Goal: Browse casually: Explore the website without a specific task or goal

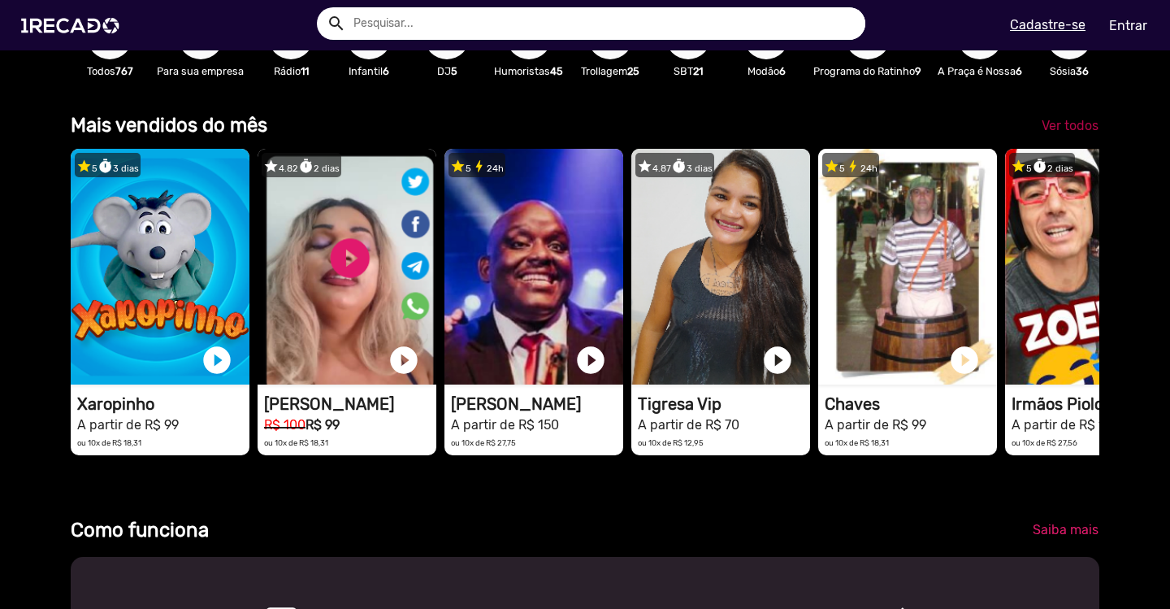
scroll to position [0, 3475]
click at [1063, 133] on span "Ver todos" at bounding box center [1070, 125] width 57 height 15
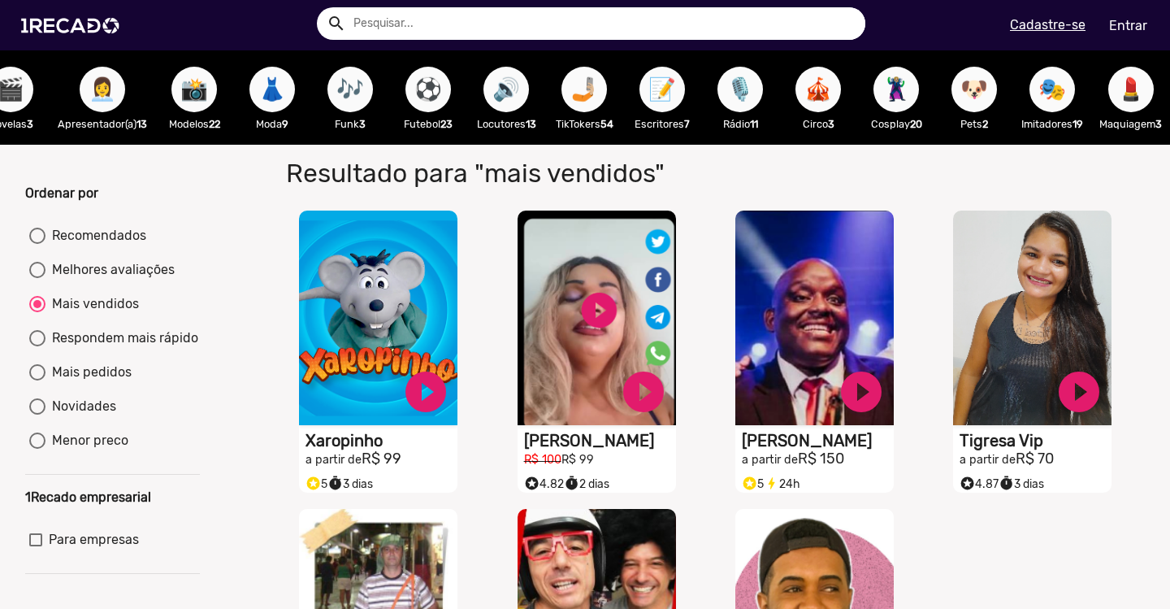
scroll to position [0, 2145]
click at [597, 99] on span "🤳🏼" at bounding box center [585, 90] width 28 height 46
radio input "true"
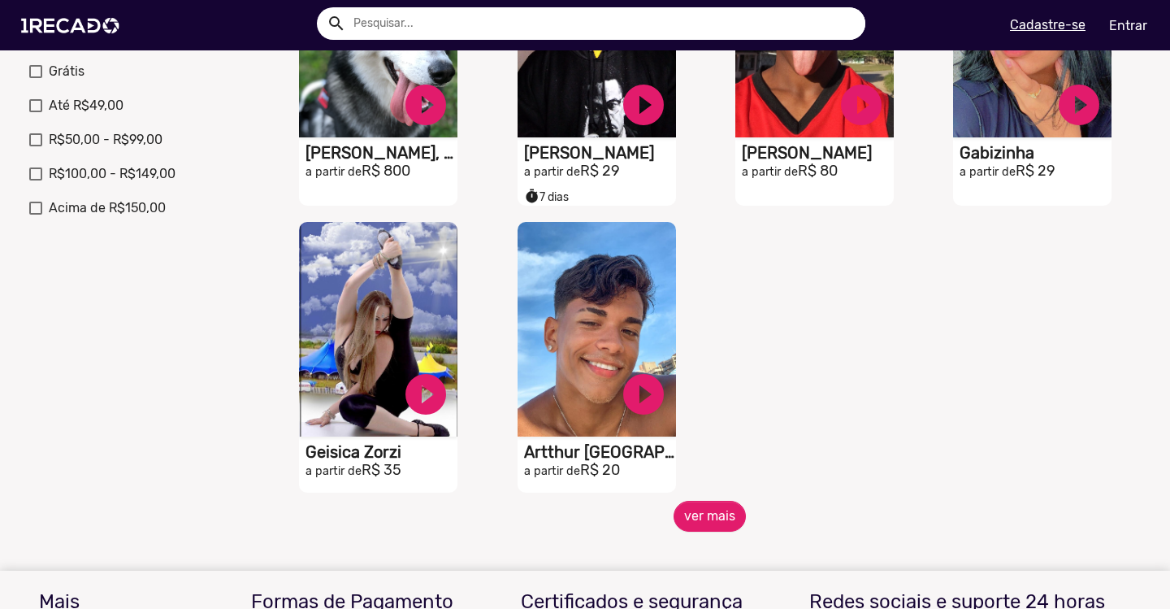
scroll to position [580, 0]
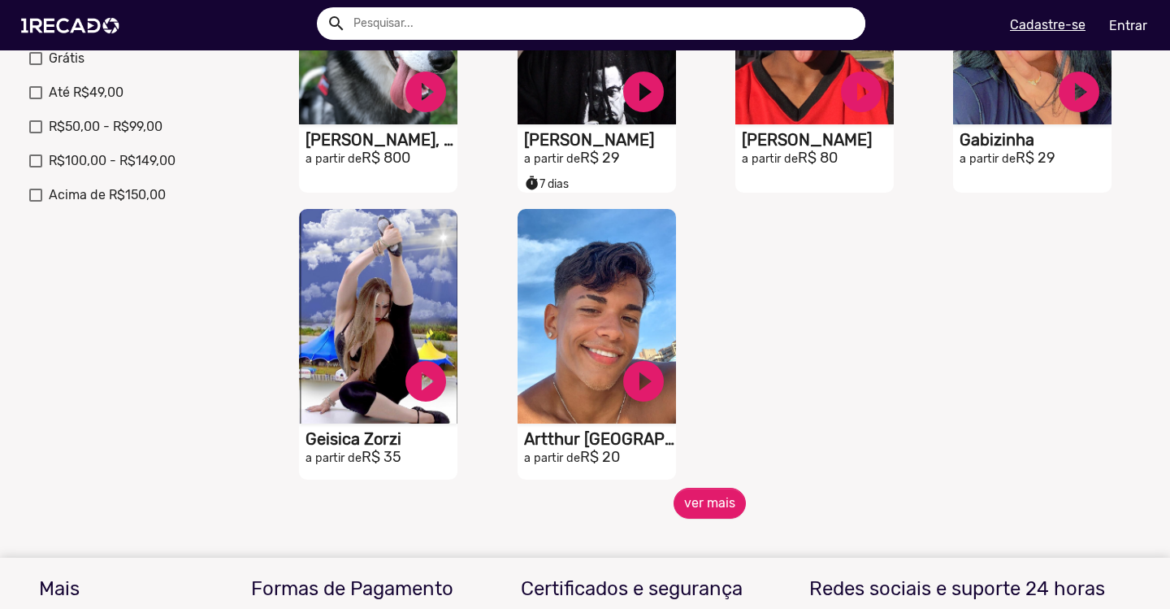
click at [722, 519] on button "ver mais" at bounding box center [710, 503] width 72 height 31
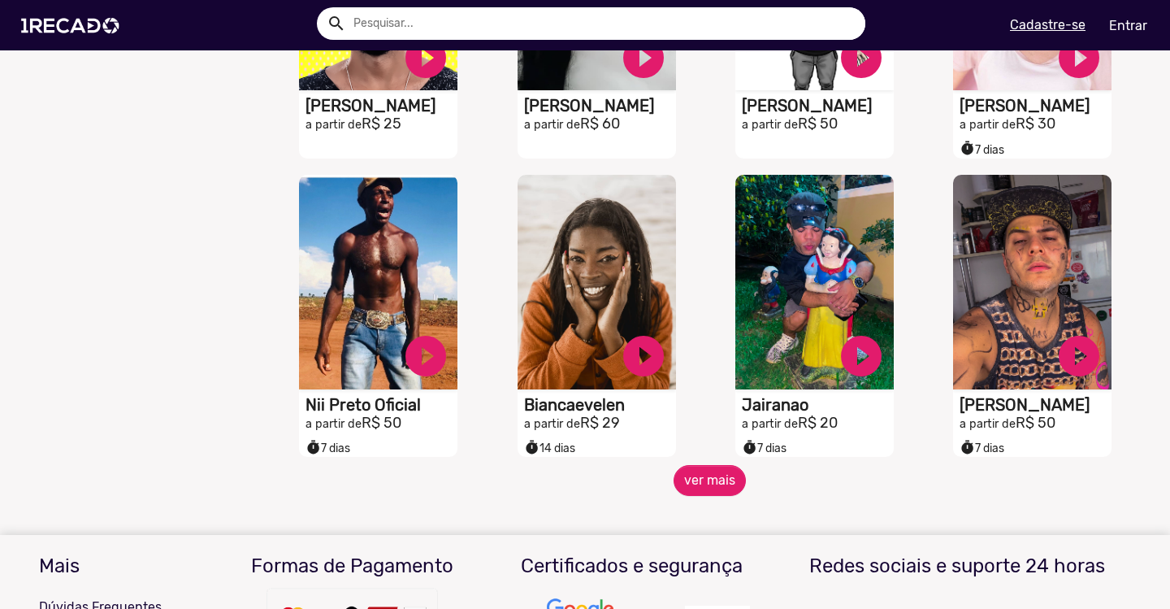
scroll to position [1213, 0]
click at [688, 484] on button "ver mais" at bounding box center [710, 479] width 72 height 31
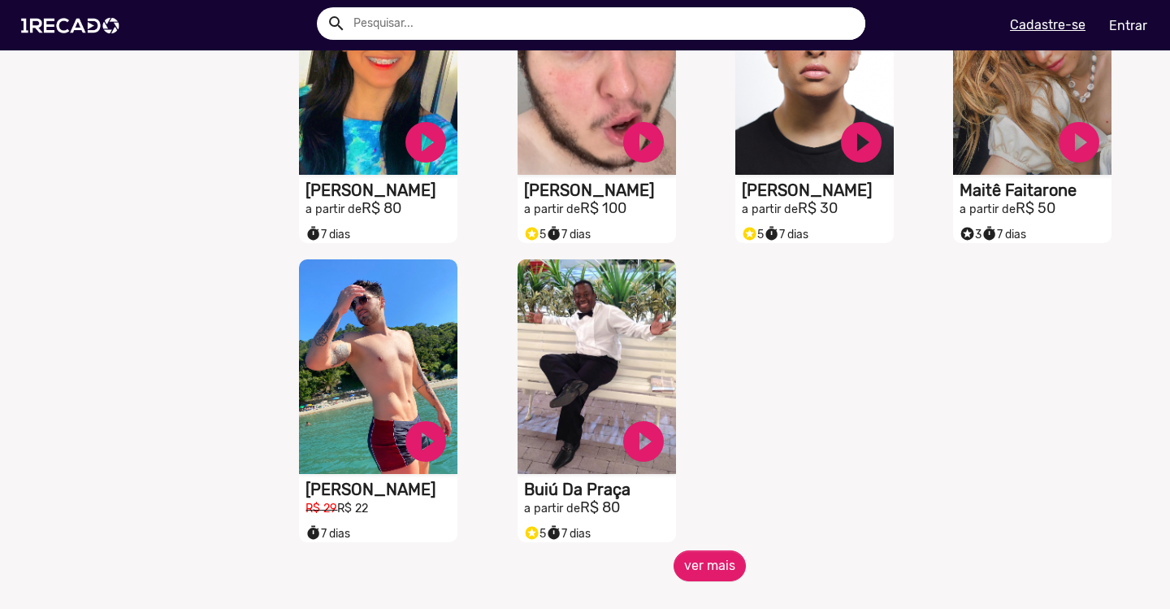
scroll to position [2025, 0]
click at [689, 577] on button "ver mais" at bounding box center [710, 564] width 72 height 31
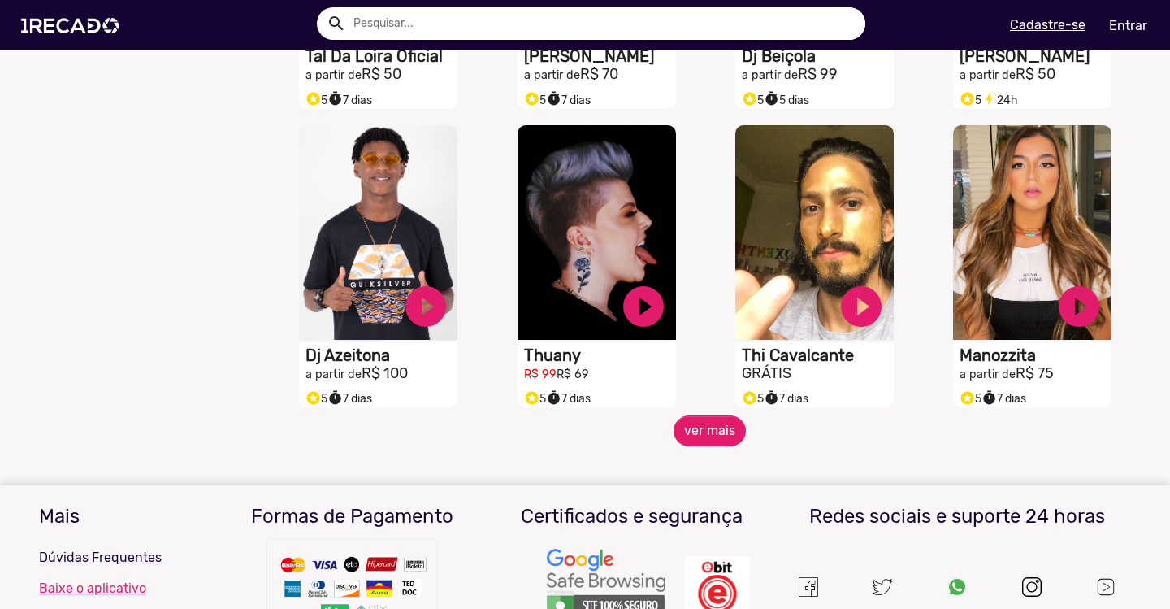
scroll to position [2756, 0]
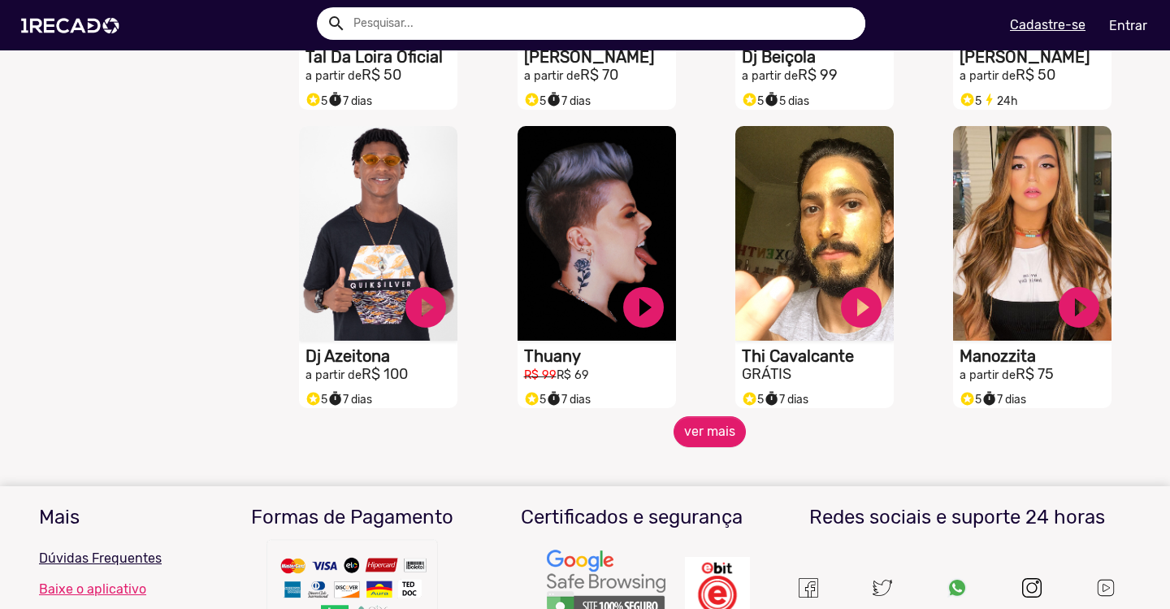
click at [710, 442] on button "ver mais" at bounding box center [710, 431] width 72 height 31
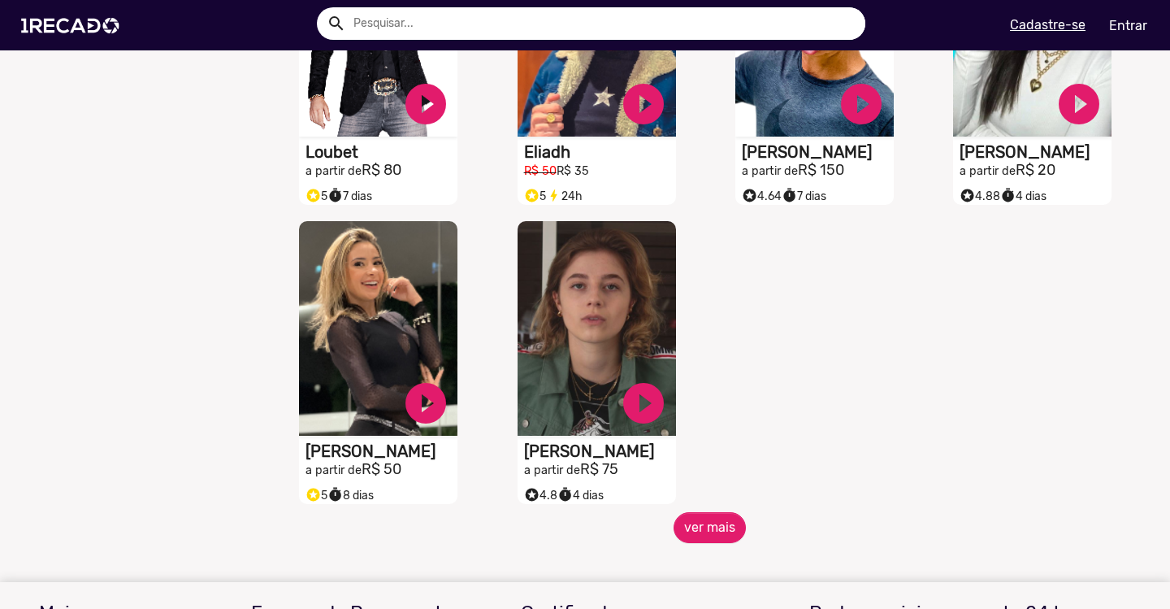
scroll to position [3558, 0]
click at [689, 529] on button "ver mais" at bounding box center [710, 526] width 72 height 31
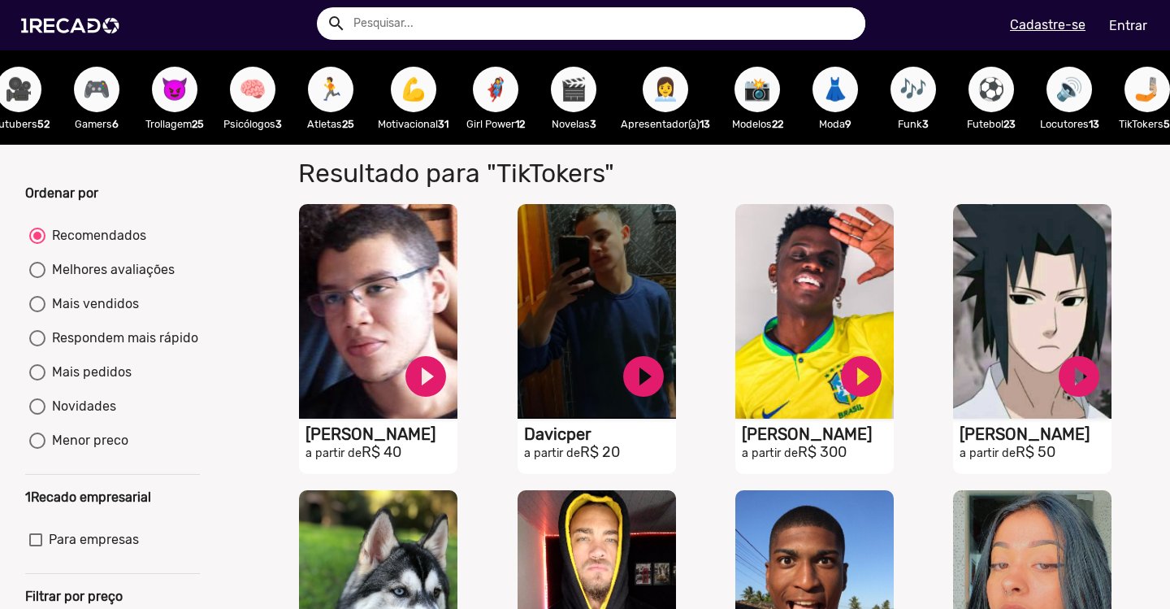
scroll to position [0, 1560]
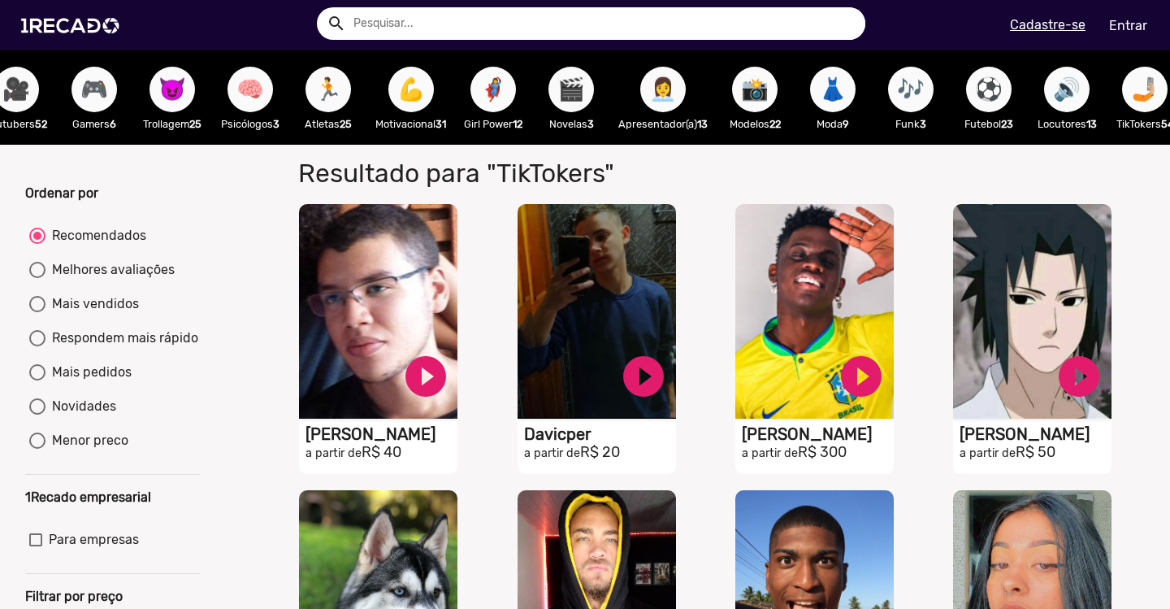
click at [677, 92] on span "👩‍💼" at bounding box center [663, 90] width 28 height 46
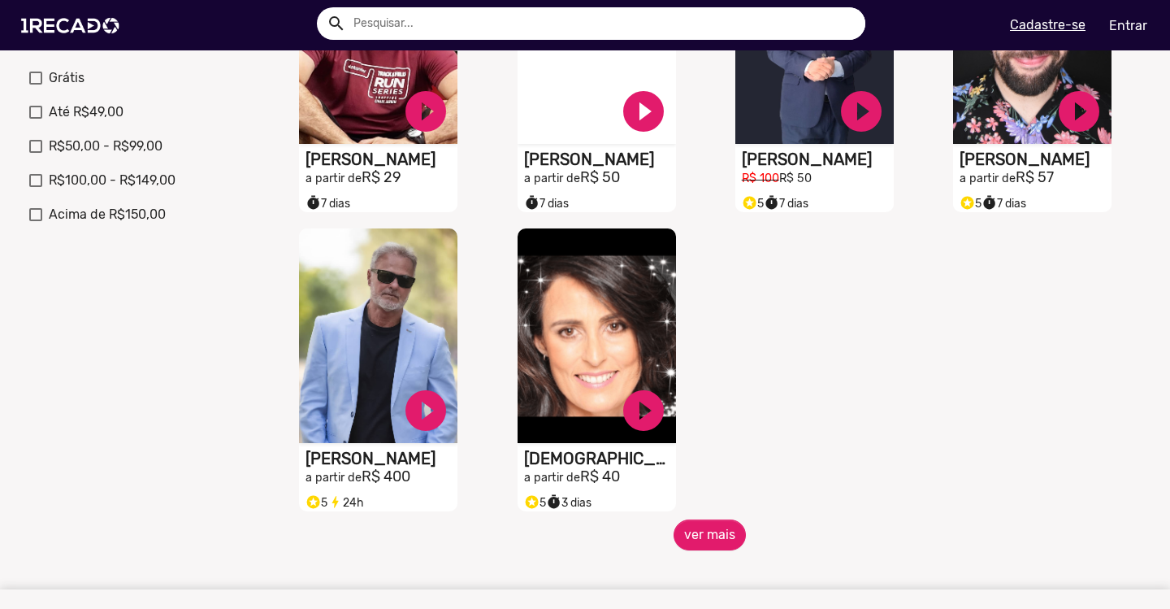
scroll to position [576, 0]
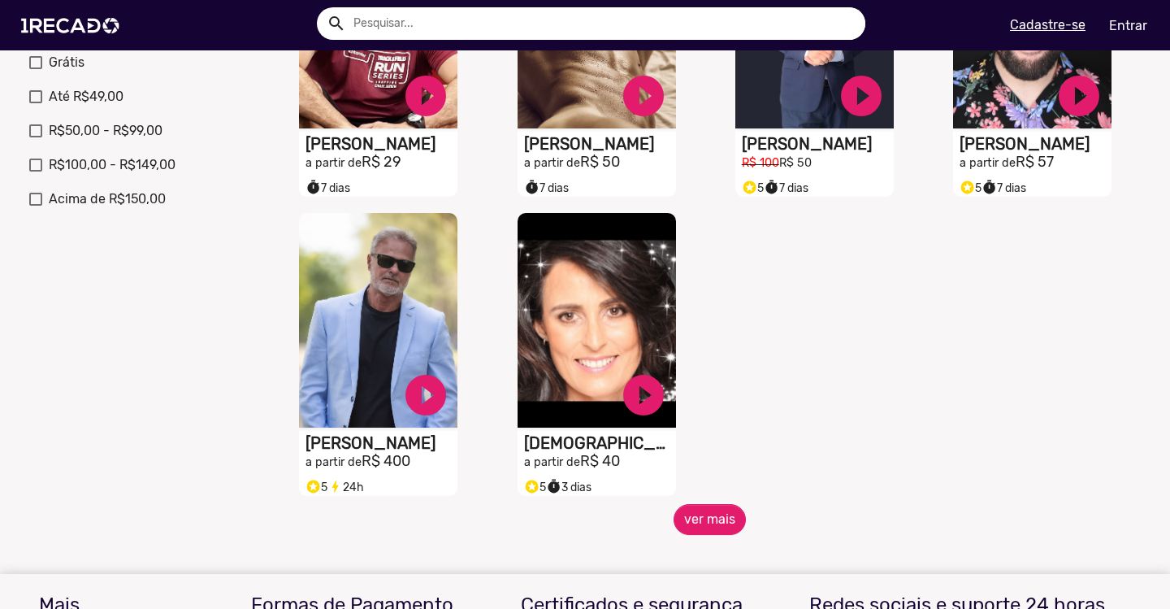
click at [705, 525] on button "ver mais" at bounding box center [710, 519] width 72 height 31
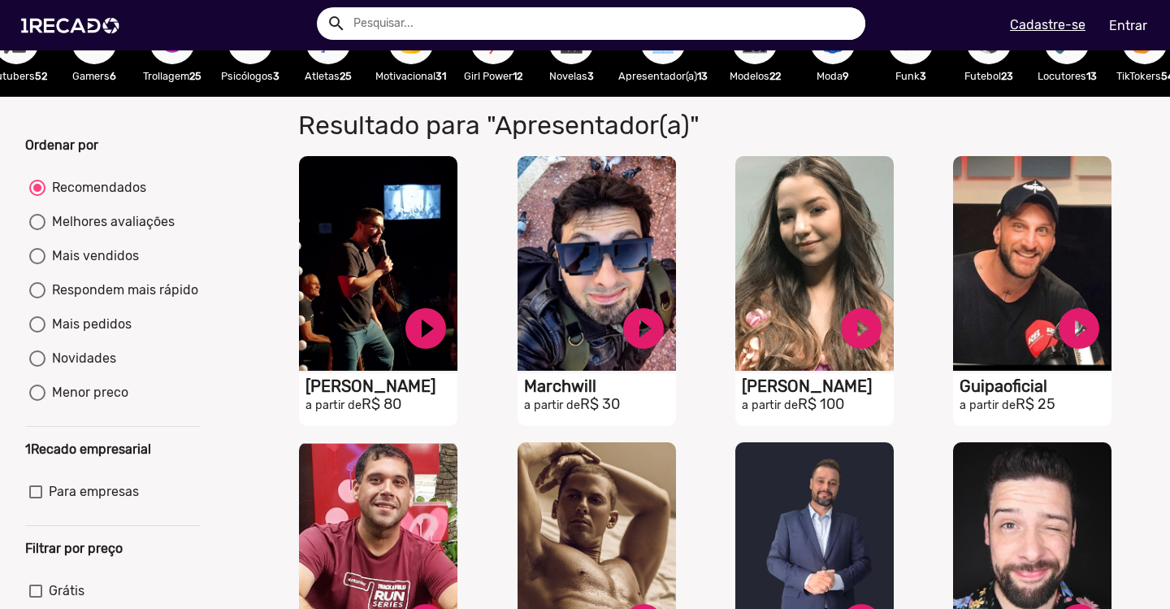
scroll to position [0, 0]
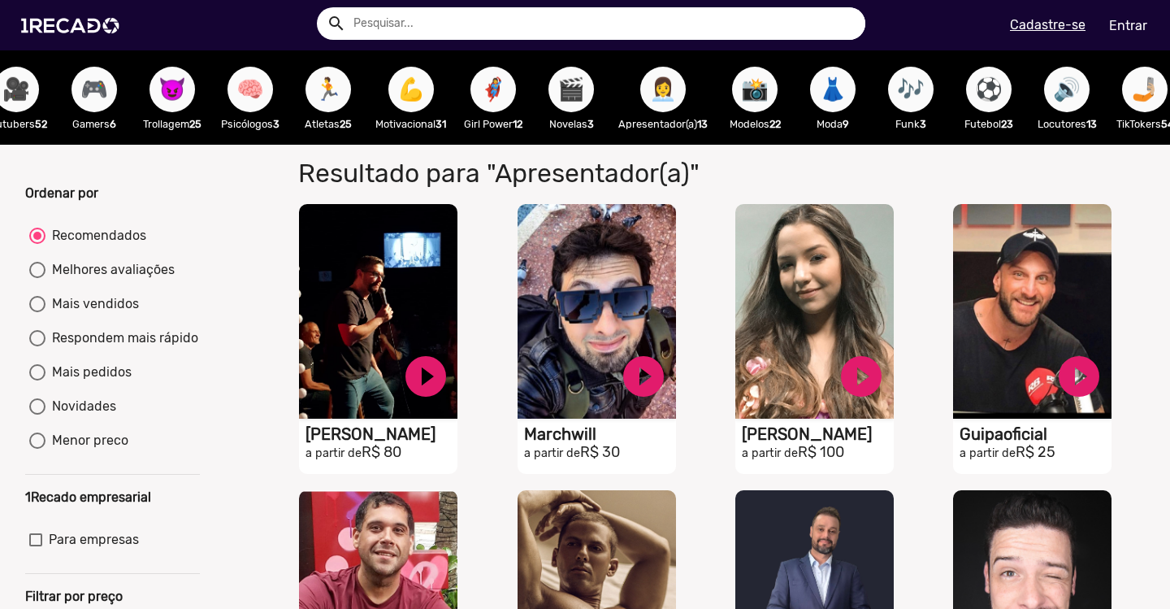
click at [27, 84] on button "🎥" at bounding box center [16, 90] width 46 height 46
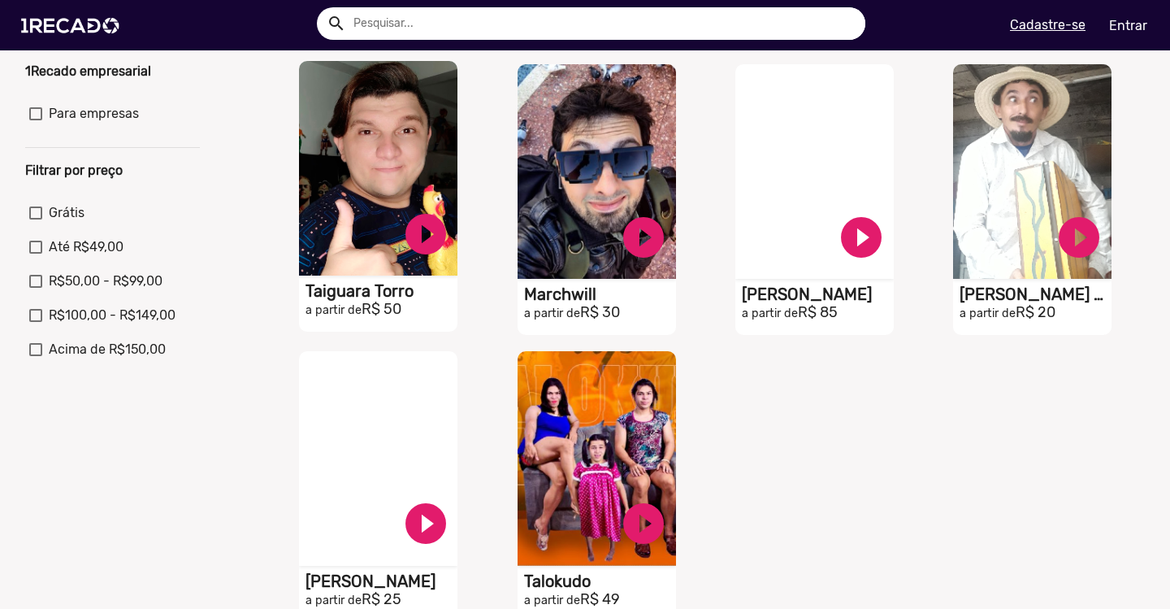
scroll to position [621, 0]
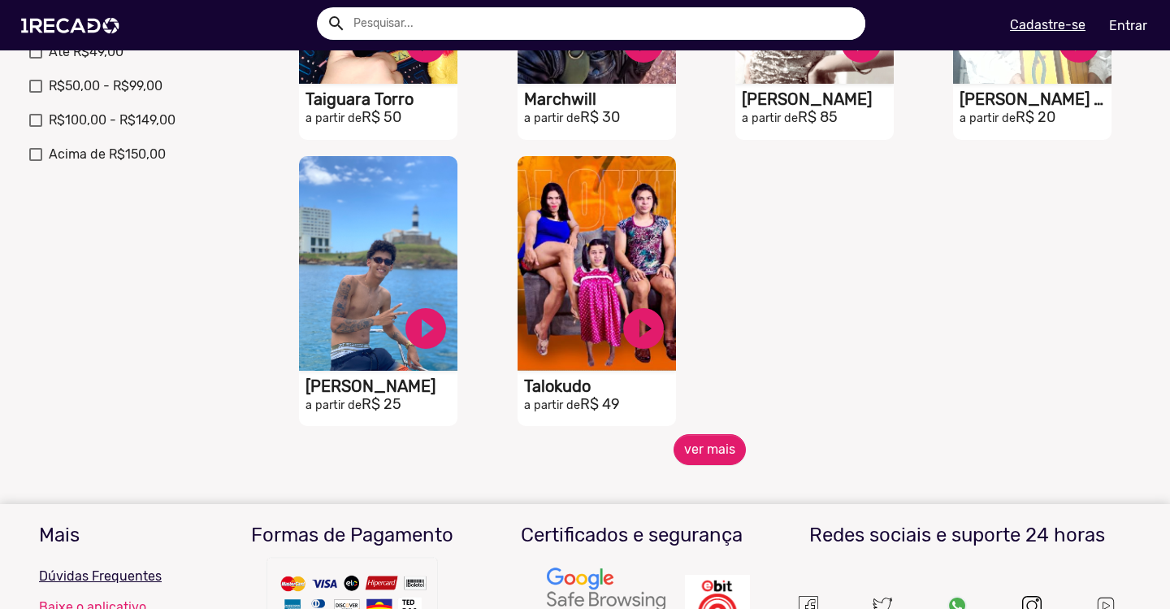
click at [710, 465] on button "ver mais" at bounding box center [710, 449] width 72 height 31
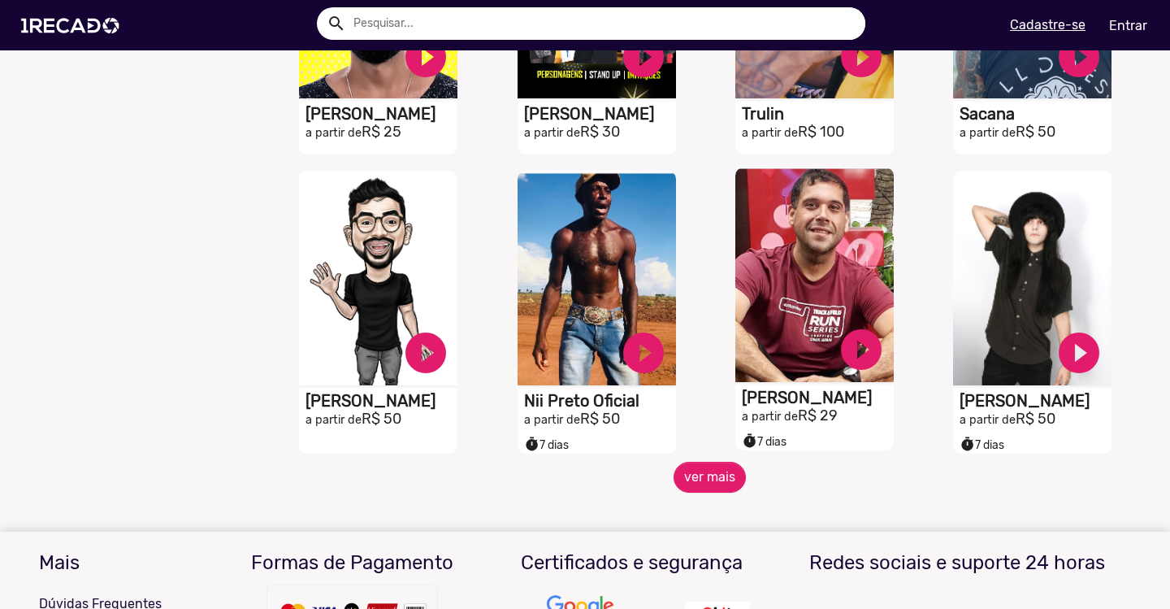
scroll to position [0, 0]
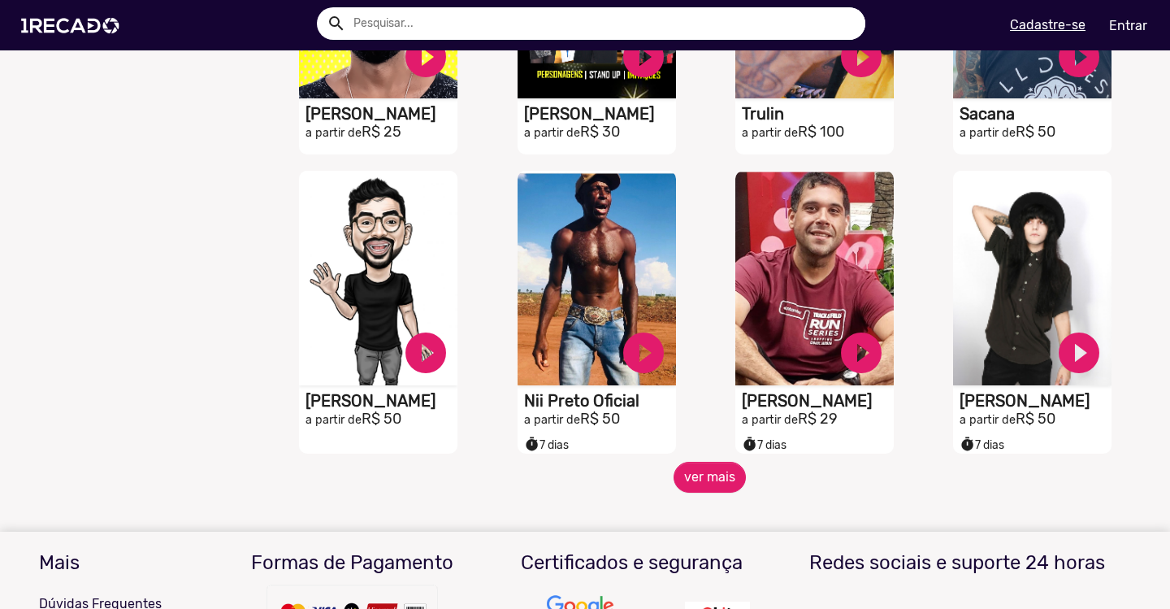
click at [704, 480] on button "ver mais" at bounding box center [710, 477] width 72 height 31
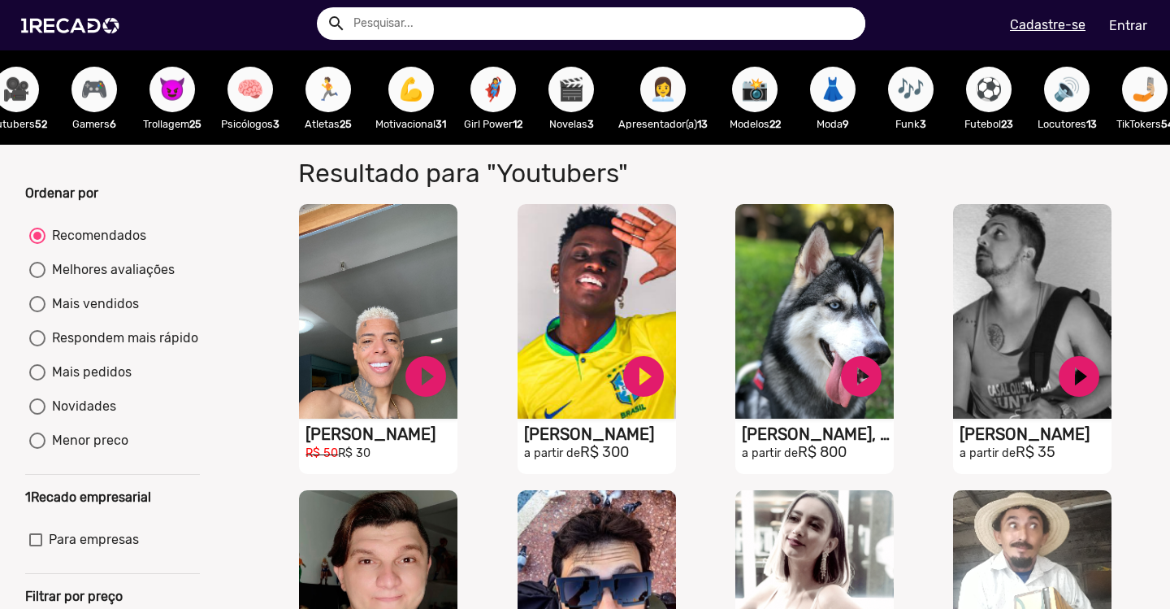
click at [342, 93] on span "🏃" at bounding box center [329, 90] width 28 height 46
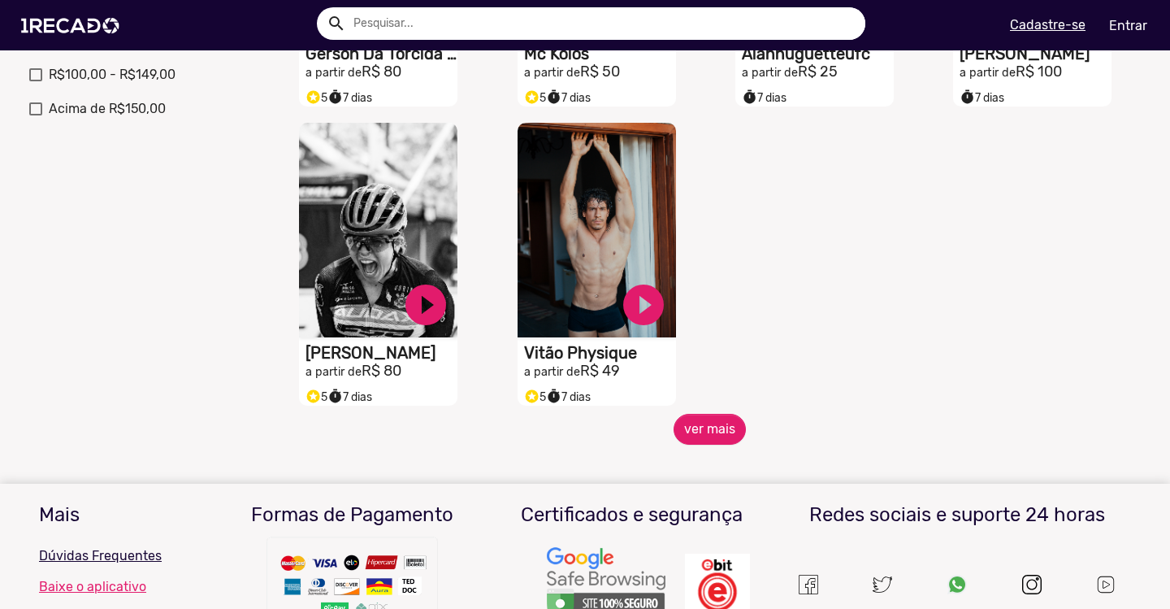
scroll to position [661, 0]
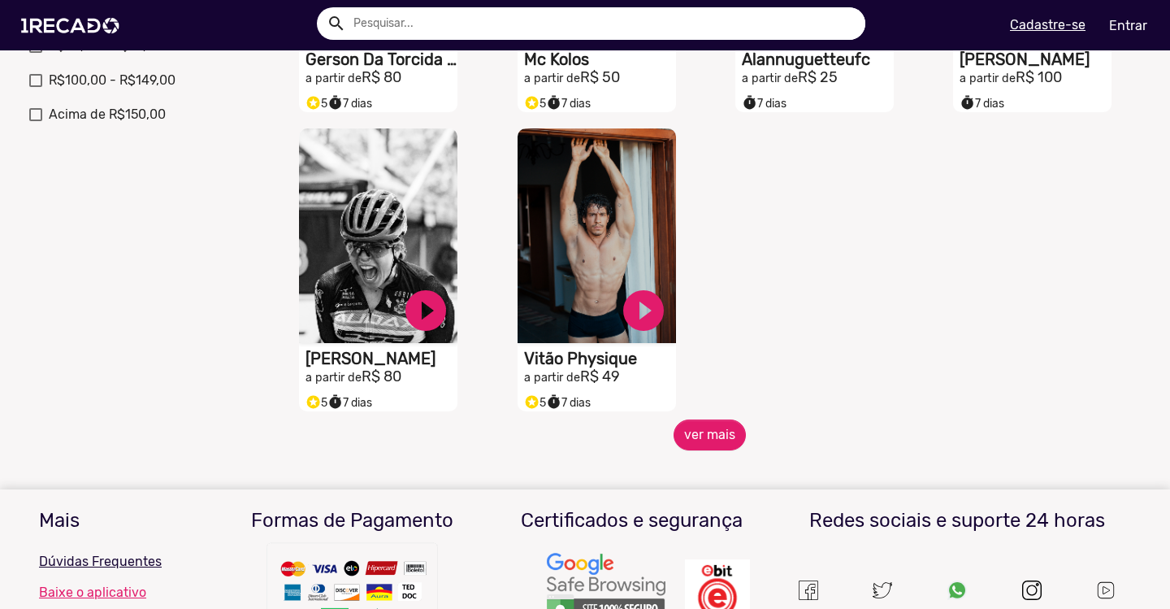
click at [714, 450] on button "ver mais" at bounding box center [710, 434] width 72 height 31
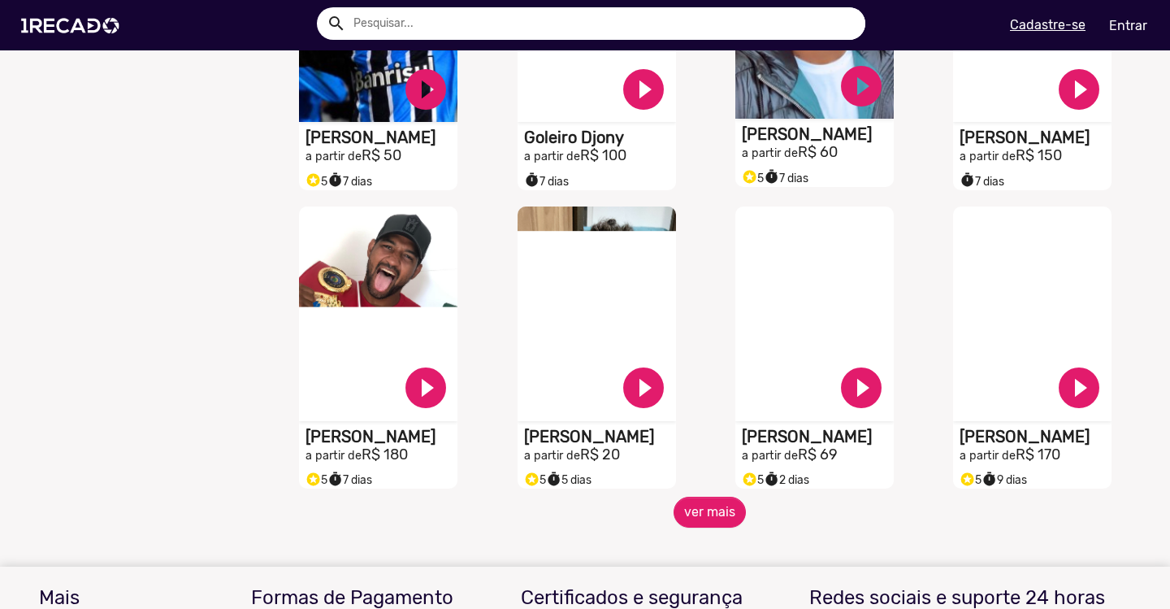
scroll to position [1205, 0]
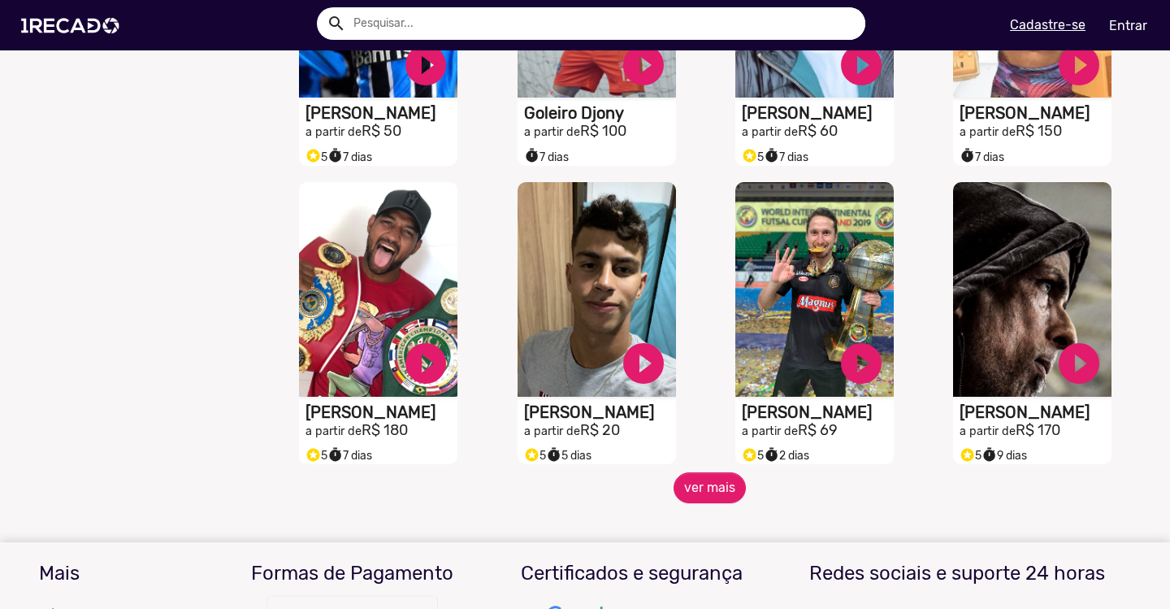
click at [702, 503] on button "ver mais" at bounding box center [710, 487] width 72 height 31
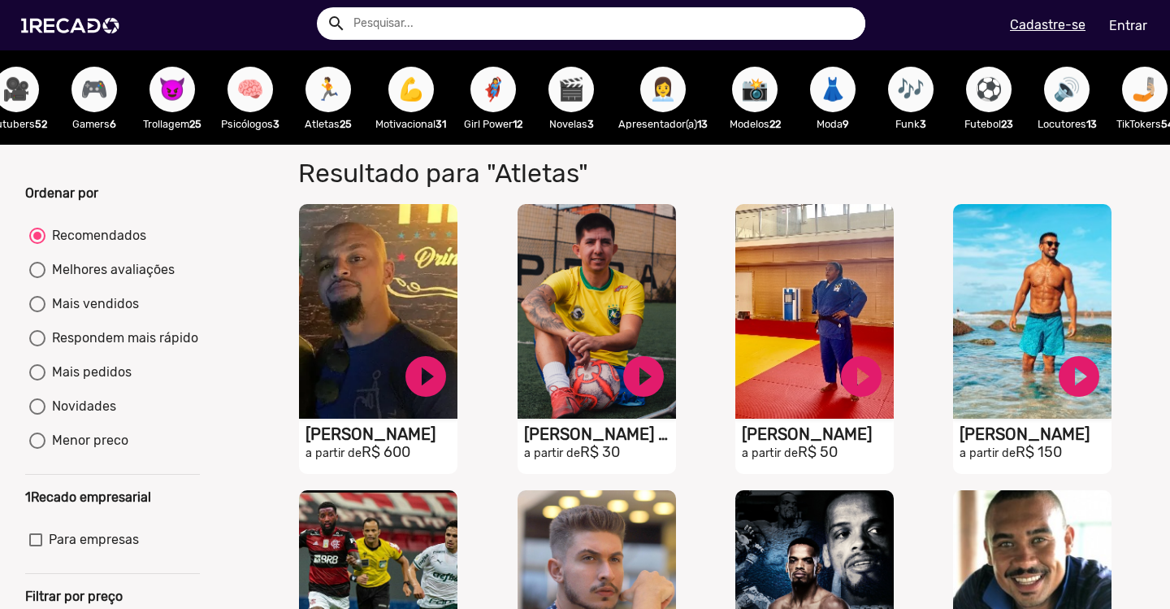
scroll to position [0, 0]
